Goal: Task Accomplishment & Management: Use online tool/utility

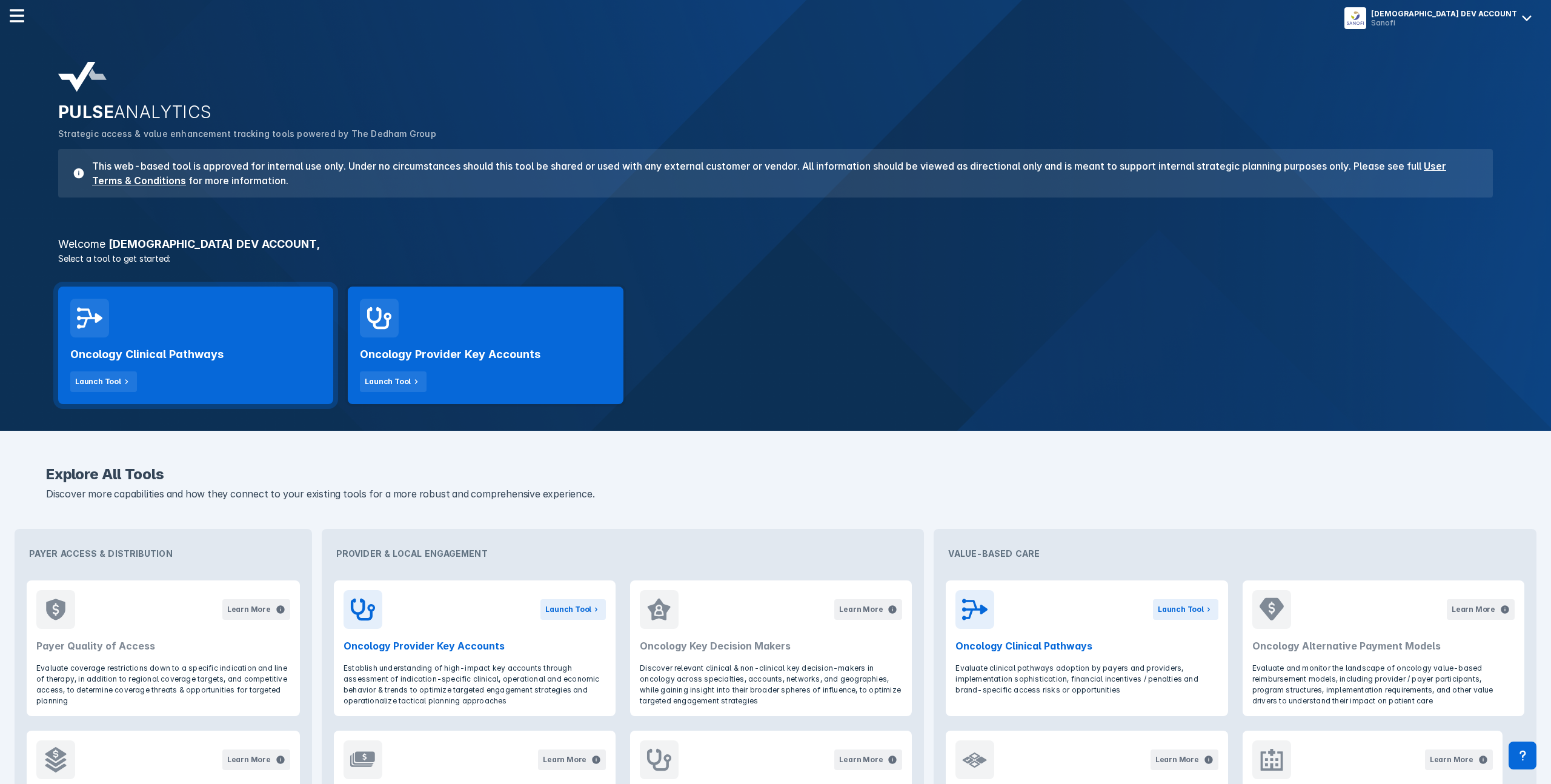
click at [190, 366] on div "Oncology Clinical Pathways Launch Tool" at bounding box center [196, 364] width 251 height 55
click at [1438, 116] on h2 "PULSE ANALYTICS" at bounding box center [772, 112] width 1426 height 21
click at [1480, 29] on div "Sanofi DEV ACCOUNT Sanofi" at bounding box center [1432, 18] width 207 height 32
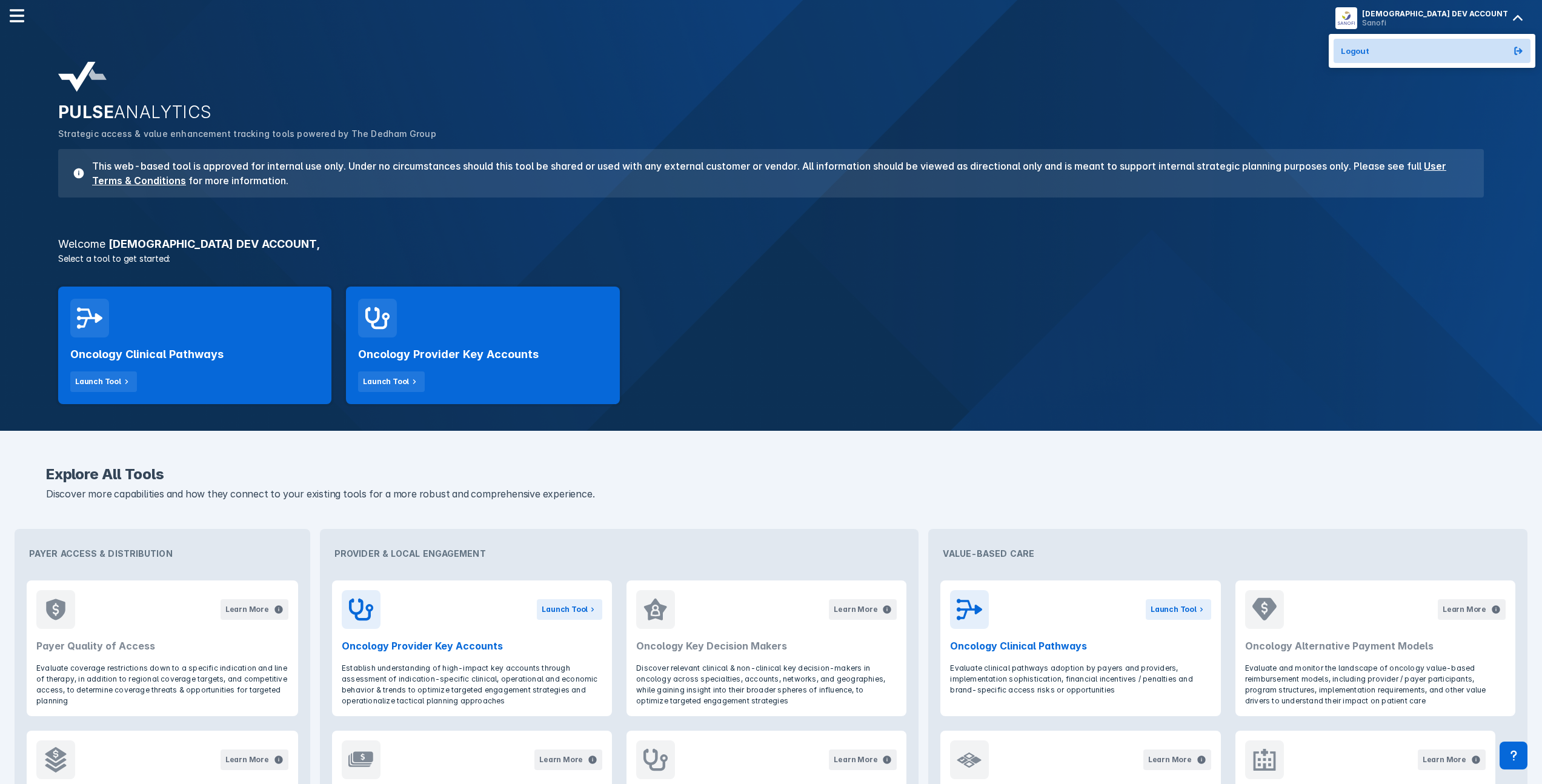
click at [1470, 45] on button "Logout" at bounding box center [1432, 51] width 197 height 24
